Goal: Find specific page/section: Find specific page/section

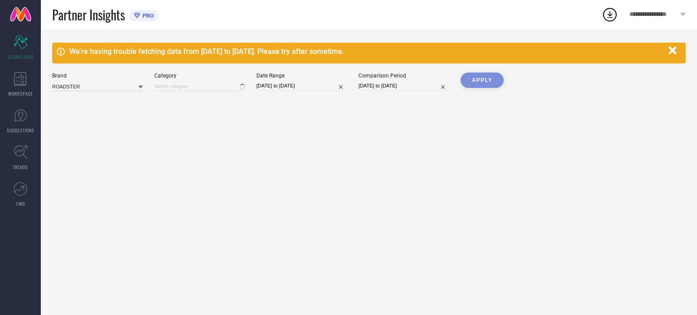
type input "All"
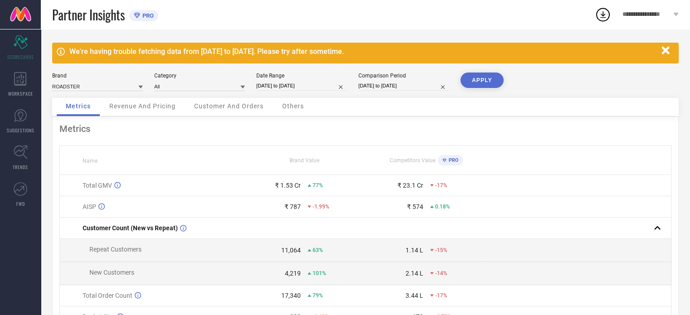
click at [145, 108] on span "Revenue And Pricing" at bounding box center [142, 106] width 66 height 7
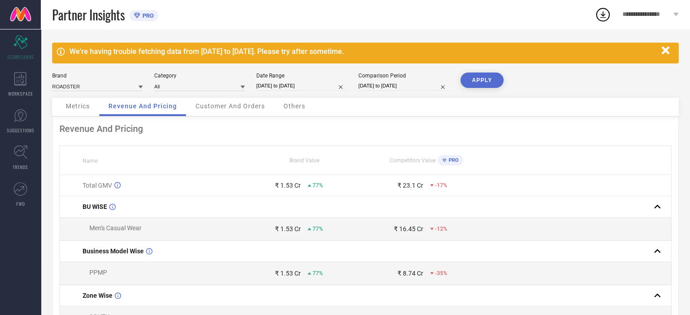
click at [200, 105] on span "Customer And Orders" at bounding box center [230, 106] width 69 height 7
